Goal: Information Seeking & Learning: Learn about a topic

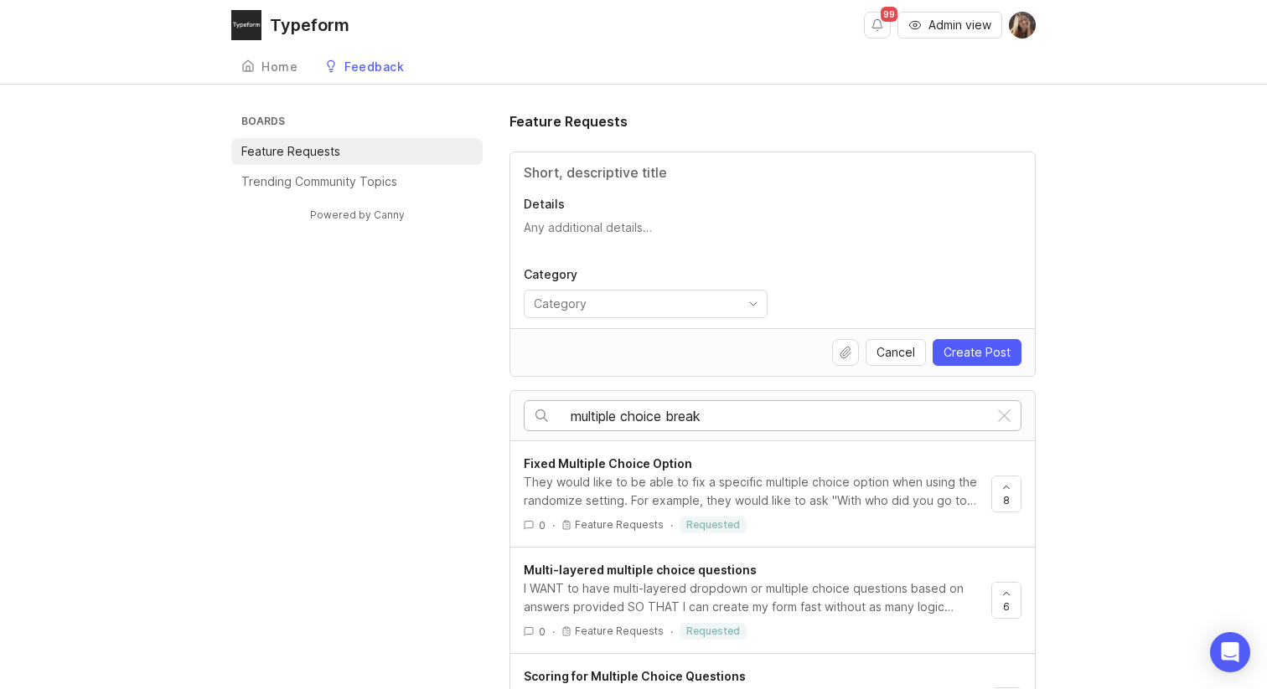
type input "multiple choice break"
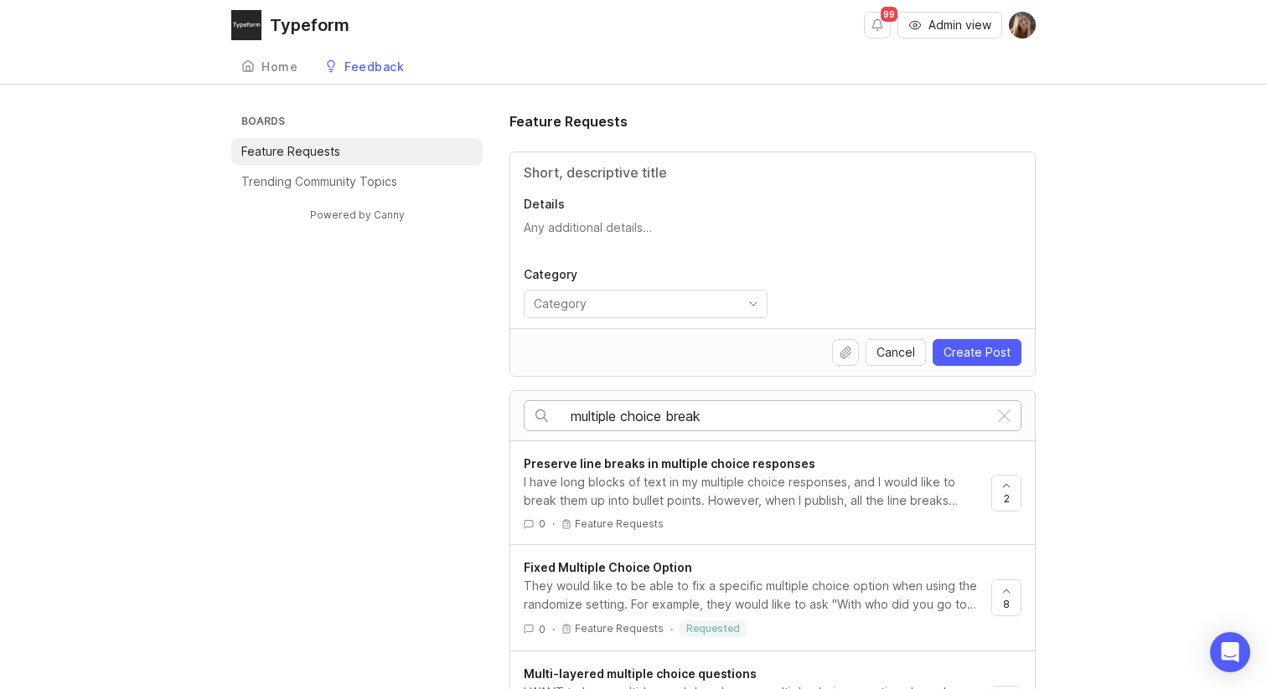
click at [772, 468] on span "Preserve line breaks in multiple choice responses" at bounding box center [670, 464] width 292 height 14
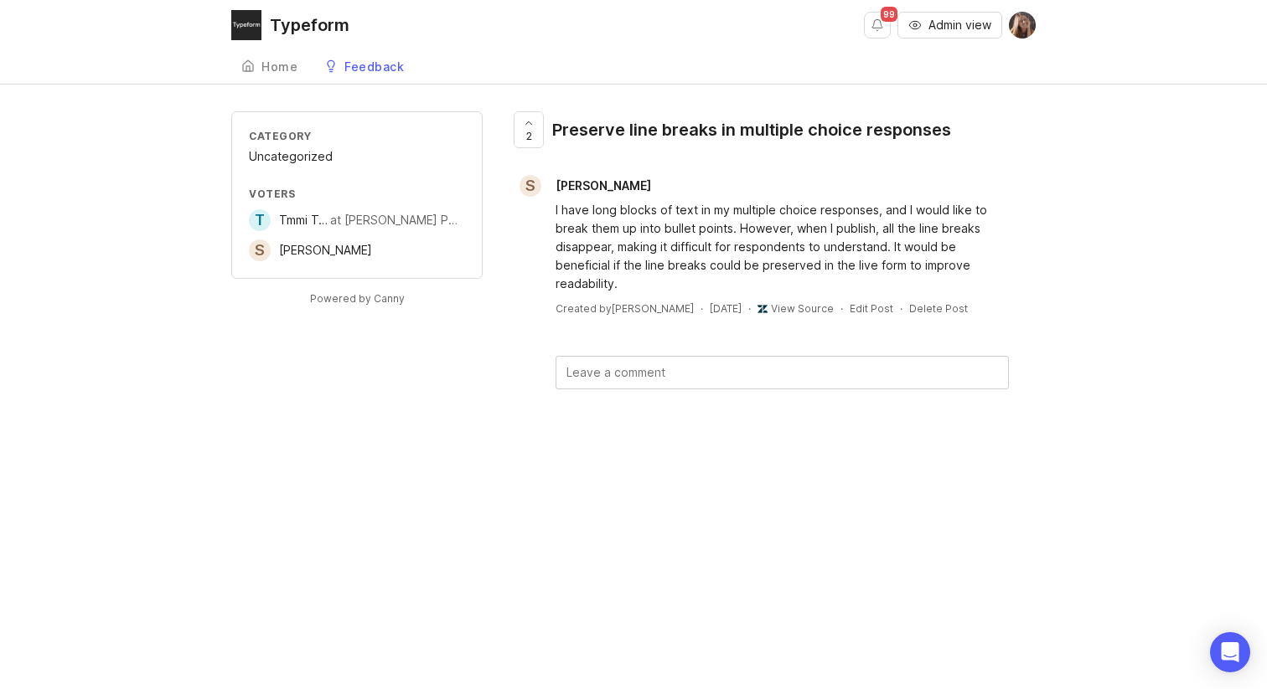
click at [572, 127] on div "Preserve line breaks in multiple choice responses" at bounding box center [751, 129] width 399 height 23
click at [288, 226] on span "Tmmi Tmmi" at bounding box center [309, 220] width 60 height 14
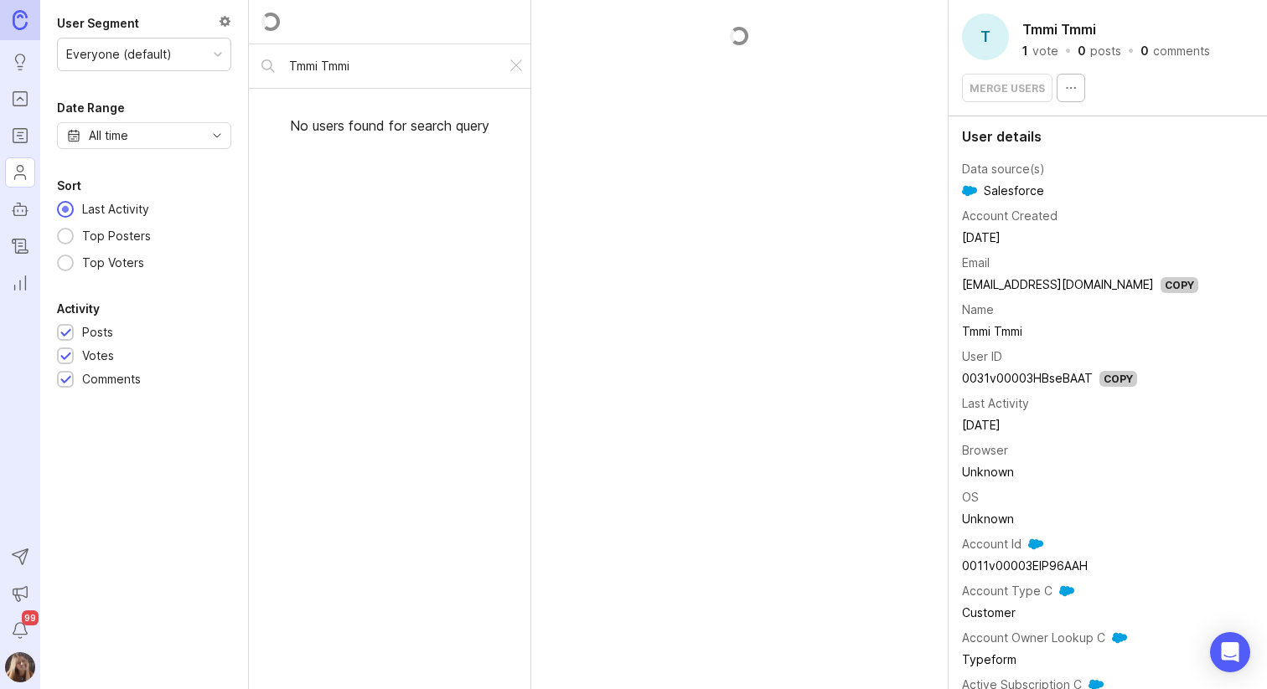
click at [288, 226] on div "Tmmi Tmmi No users found for search query" at bounding box center [390, 344] width 282 height 689
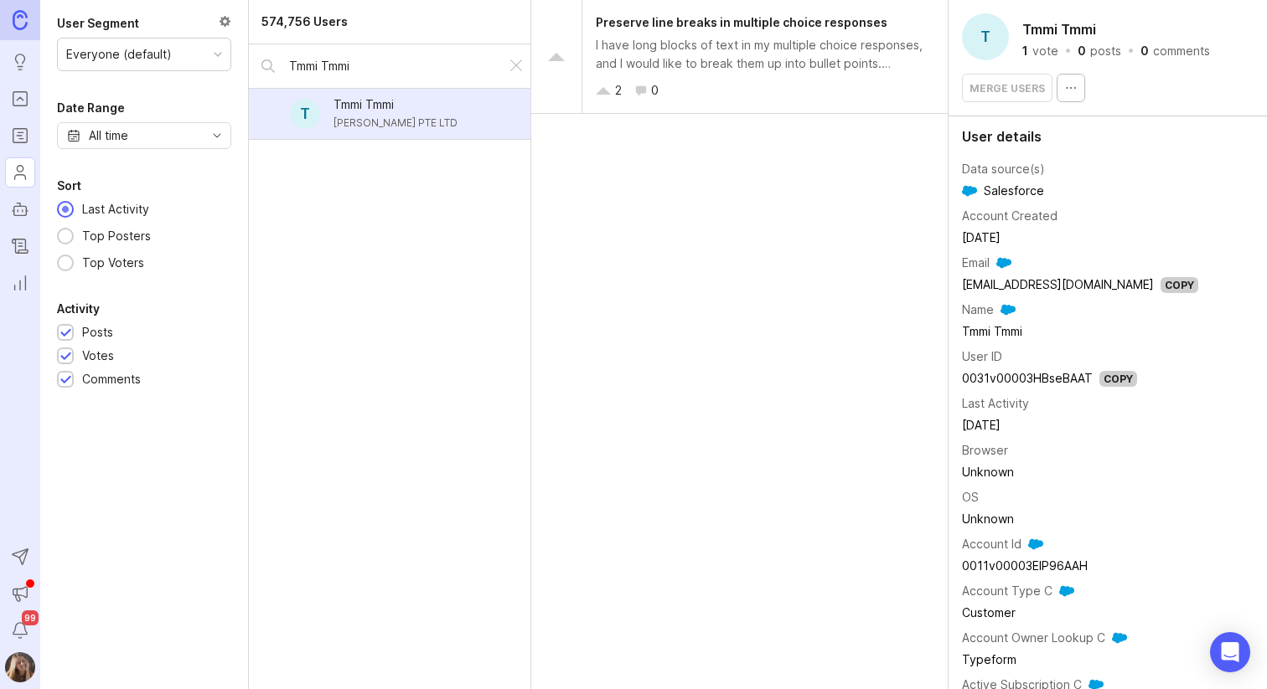
click at [825, 65] on div "I have long blocks of text in my multiple choice responses, and I would like to…" at bounding box center [765, 54] width 338 height 37
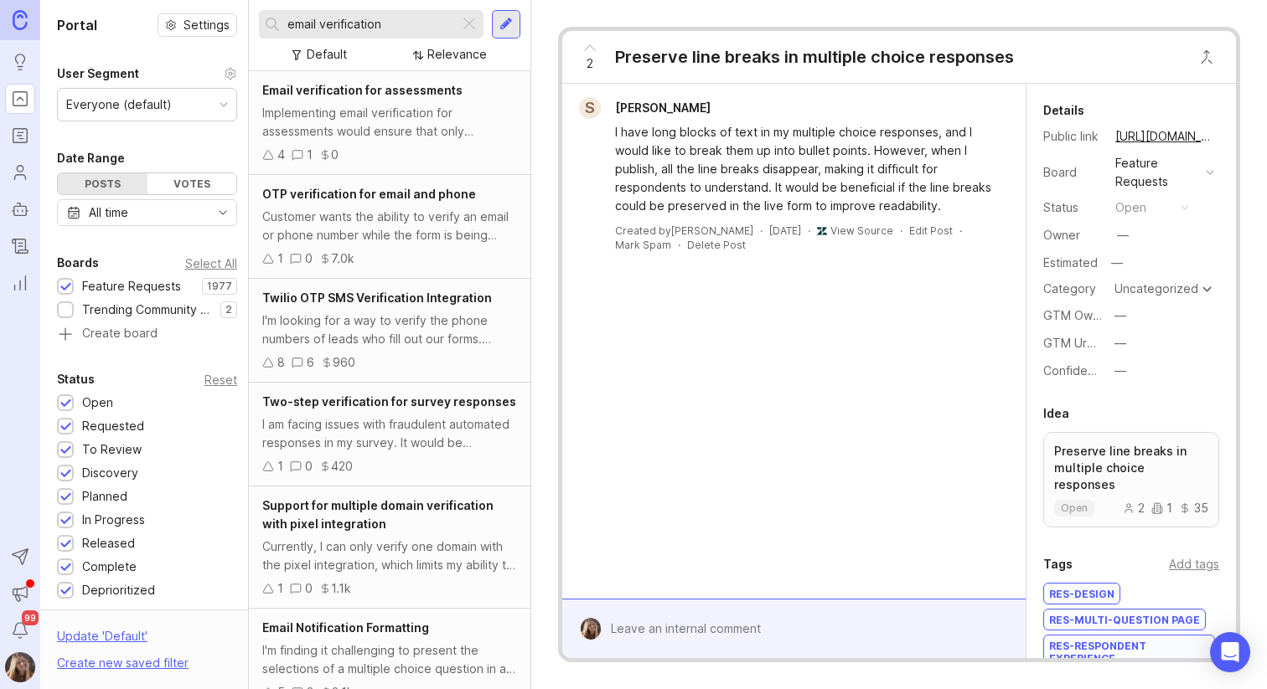
click at [906, 51] on div "Preserve line breaks in multiple choice responses" at bounding box center [814, 56] width 399 height 23
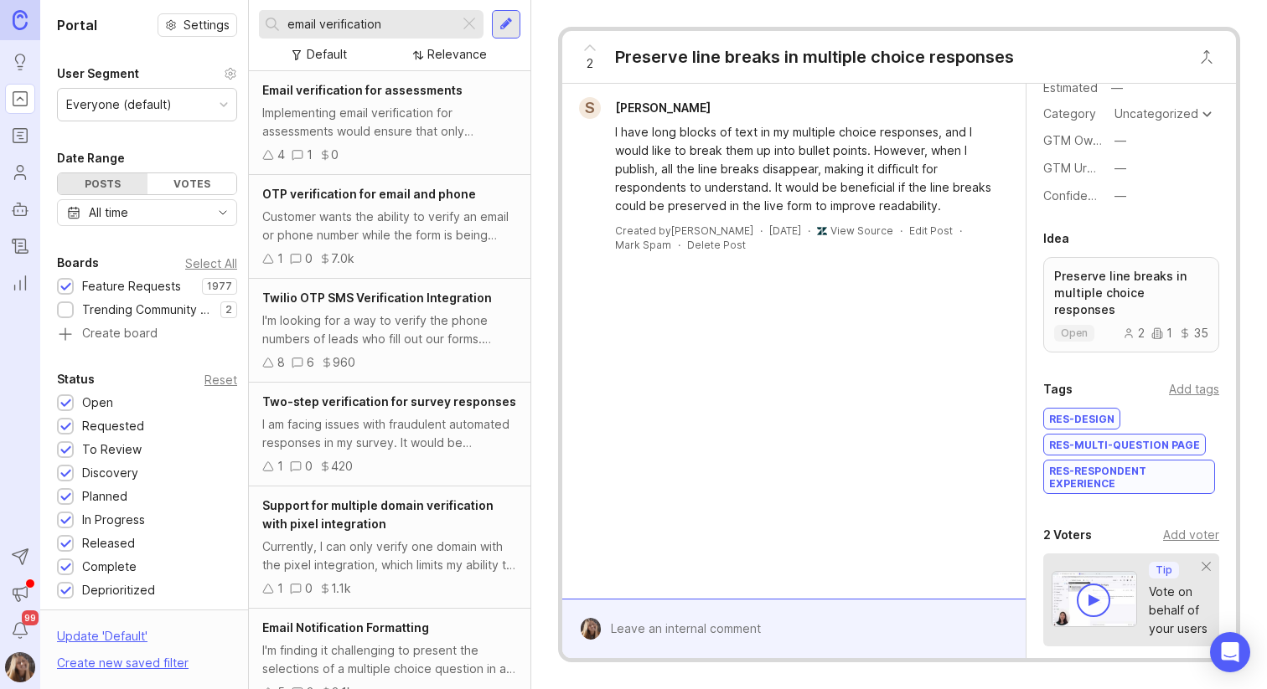
scroll to position [347, 0]
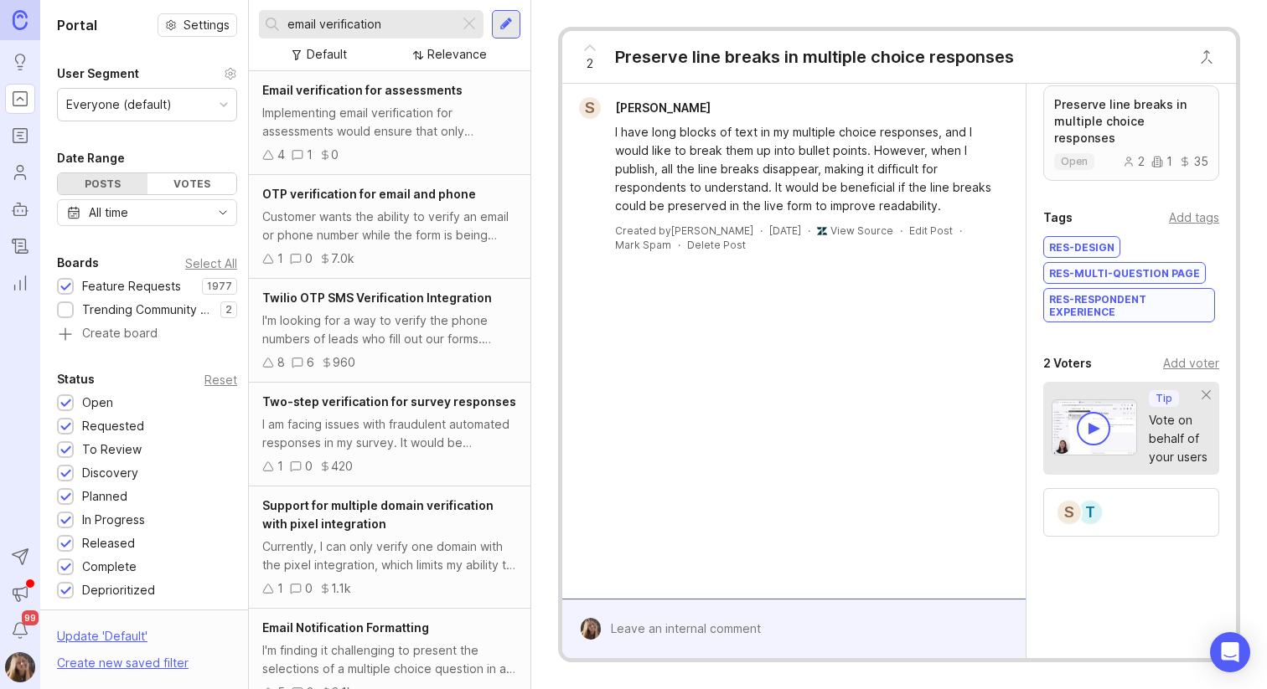
click at [1092, 499] on div "T" at bounding box center [1089, 512] width 27 height 27
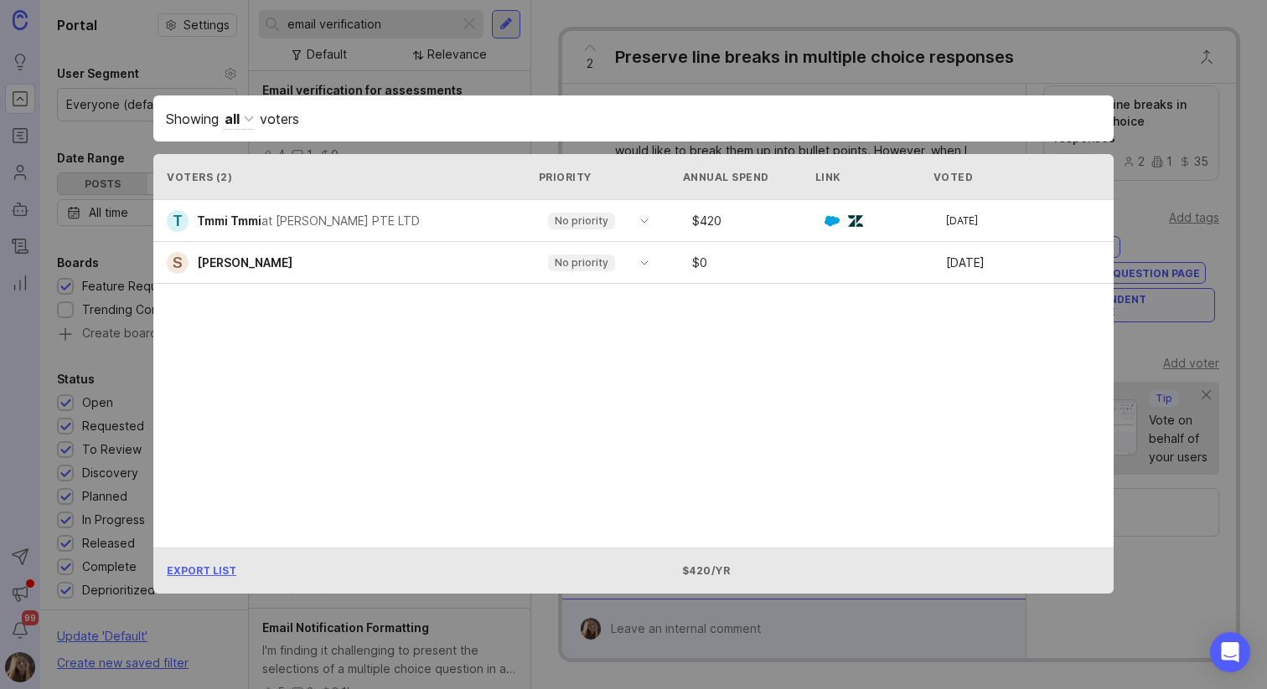
click at [853, 218] on img at bounding box center [855, 221] width 15 height 15
